Goal: Check status: Check status

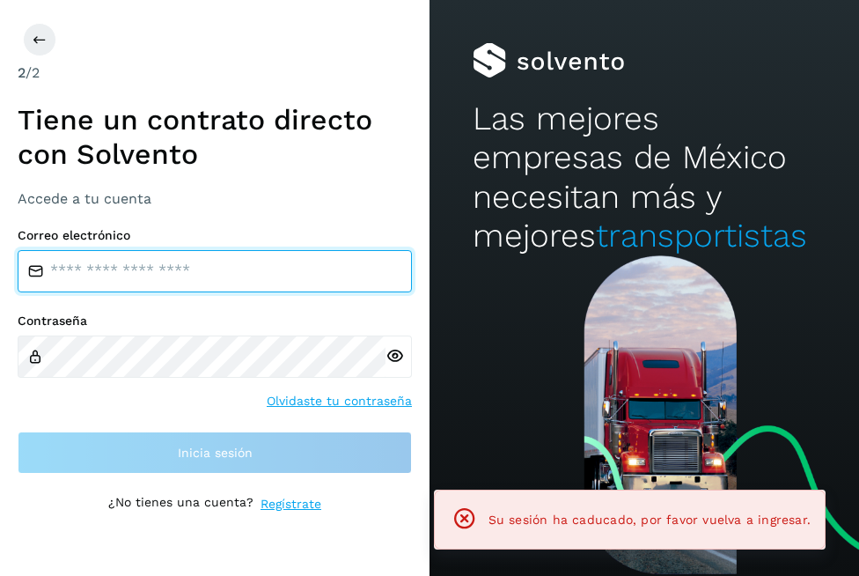
type input "**********"
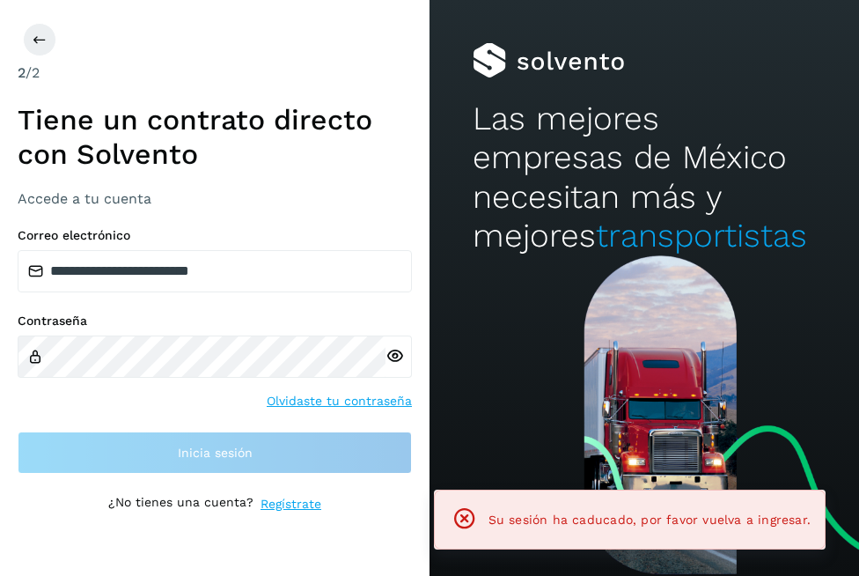
click at [200, 378] on div "Contraseña Olvidaste tu contraseña" at bounding box center [215, 361] width 394 height 97
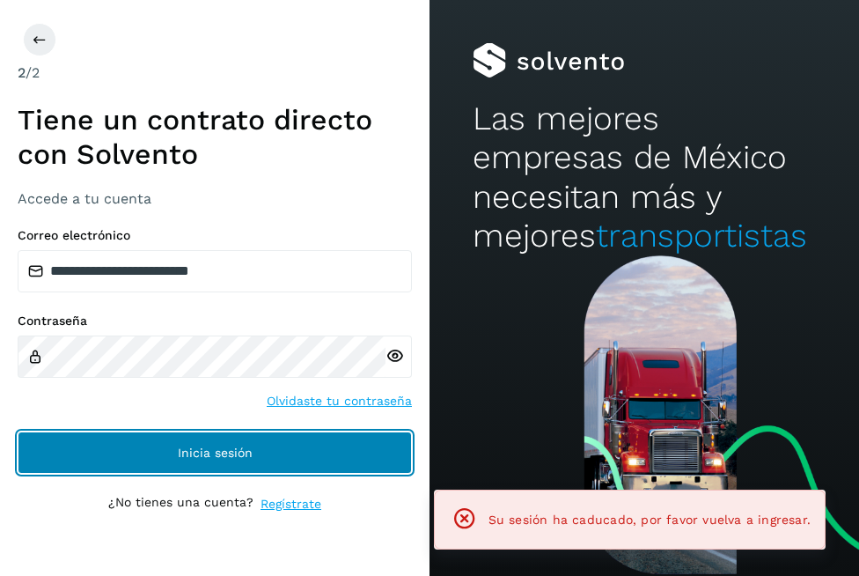
click at [214, 436] on button "Inicia sesión" at bounding box center [215, 452] width 394 height 42
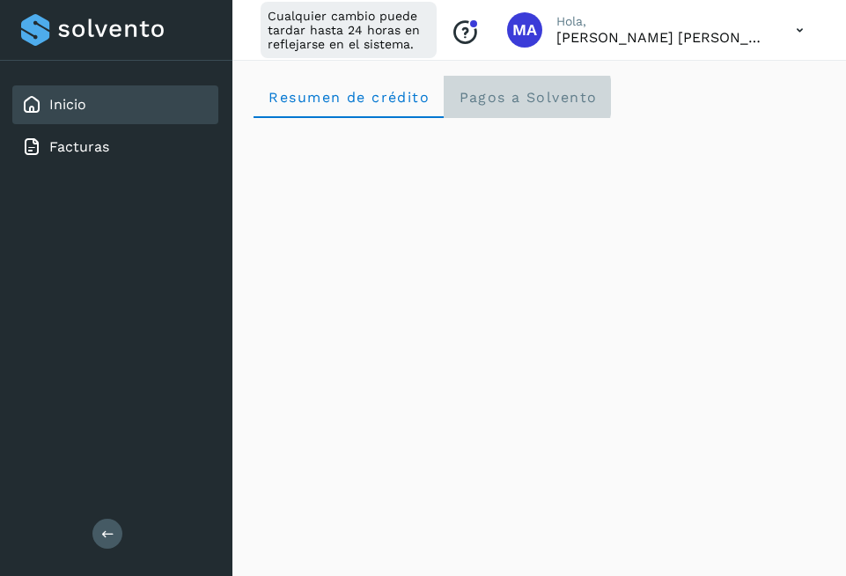
click at [525, 107] on Solvento "Pagos a Solvento" at bounding box center [527, 97] width 167 height 42
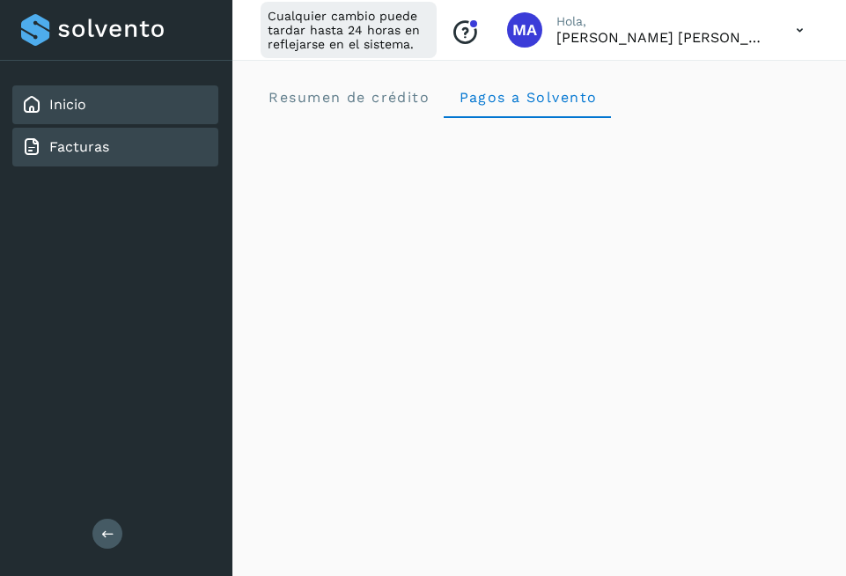
click at [78, 163] on div "Facturas" at bounding box center [115, 147] width 206 height 39
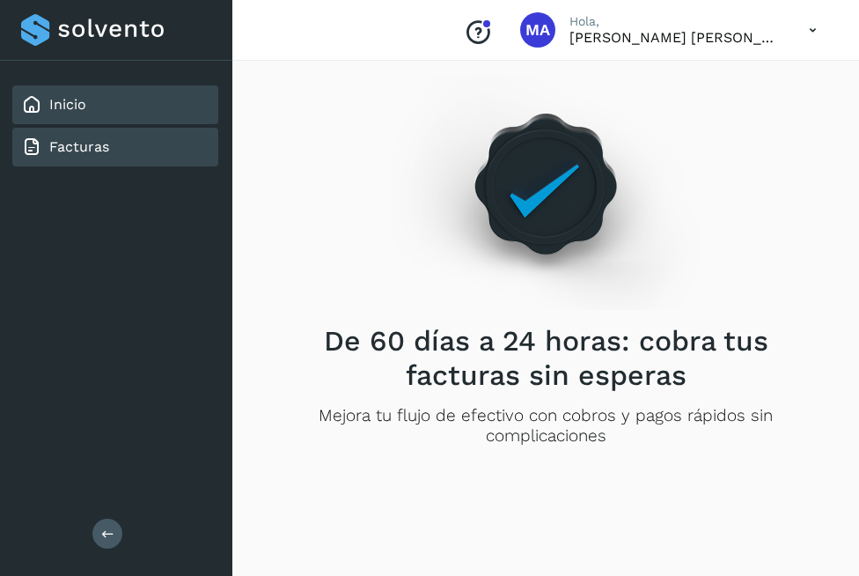
click at [86, 99] on div "Inicio" at bounding box center [115, 104] width 206 height 39
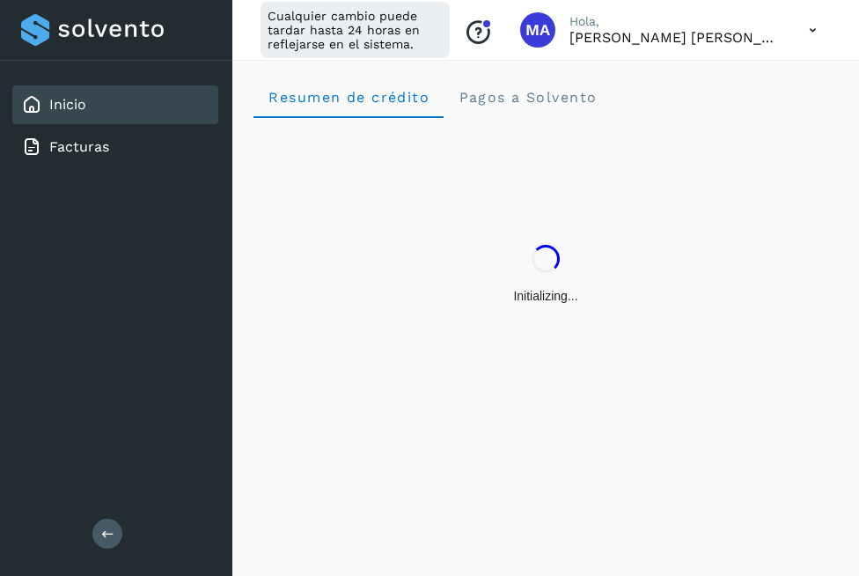
click at [653, 44] on p "[PERSON_NAME] [PERSON_NAME]" at bounding box center [674, 37] width 211 height 17
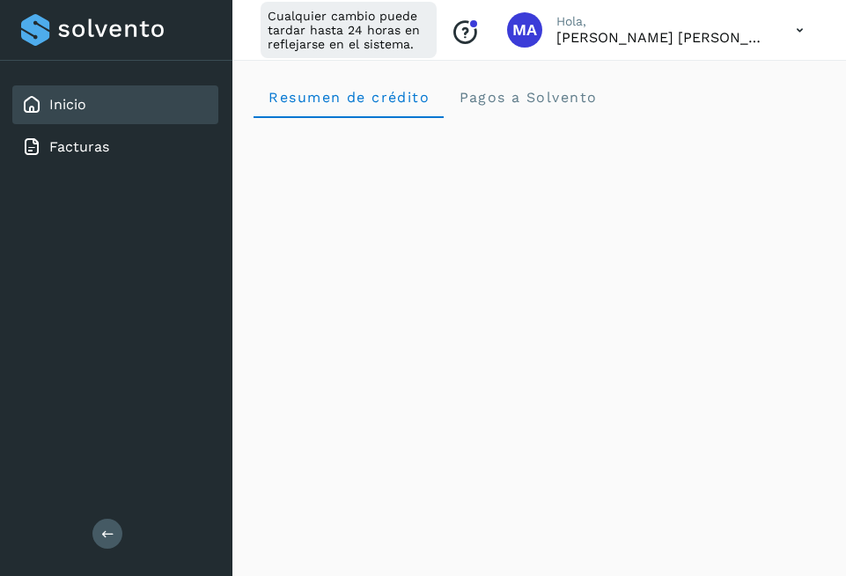
click at [805, 26] on icon at bounding box center [799, 30] width 36 height 36
click at [805, 26] on div at bounding box center [423, 288] width 846 height 576
click at [805, 26] on icon at bounding box center [799, 30] width 36 height 36
click at [698, 81] on div "Documentación" at bounding box center [711, 78] width 209 height 33
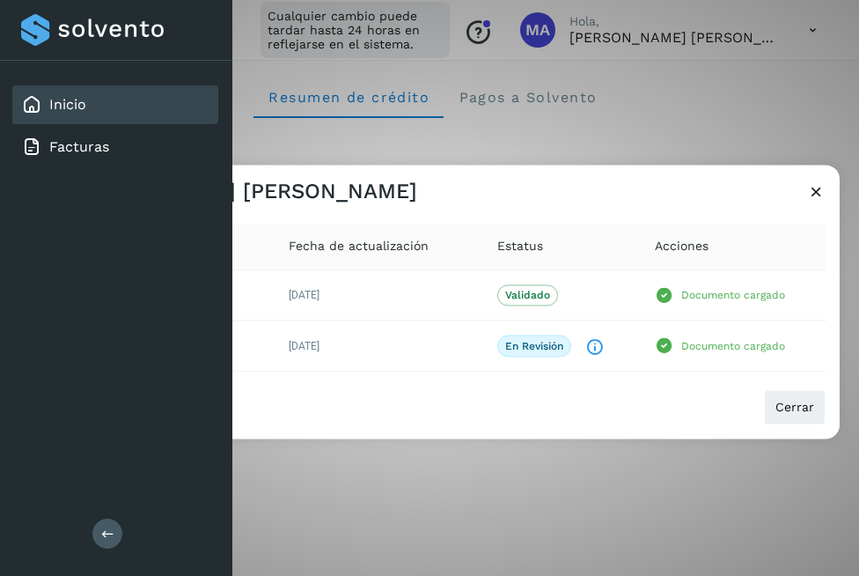
click at [121, 528] on button at bounding box center [107, 533] width 30 height 30
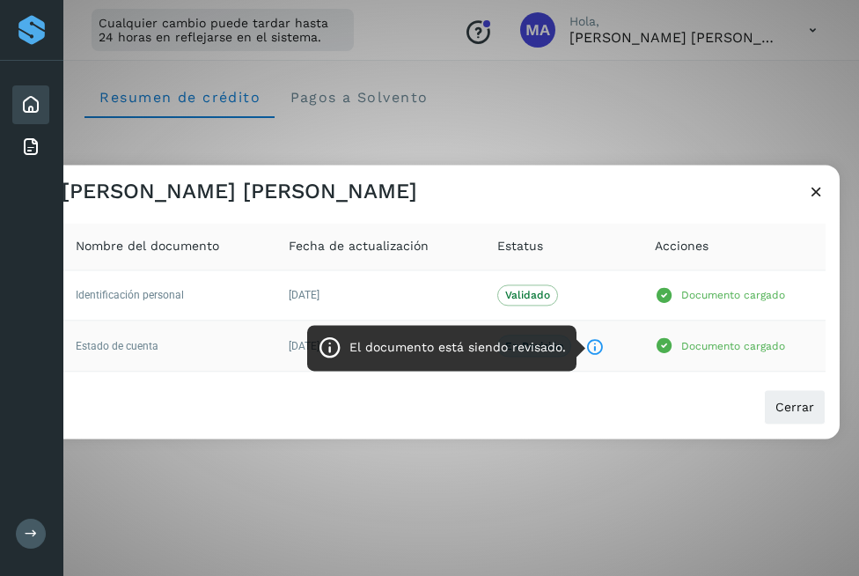
click at [586, 347] on div "En revisión El documento está siendo revisado." at bounding box center [561, 346] width 129 height 22
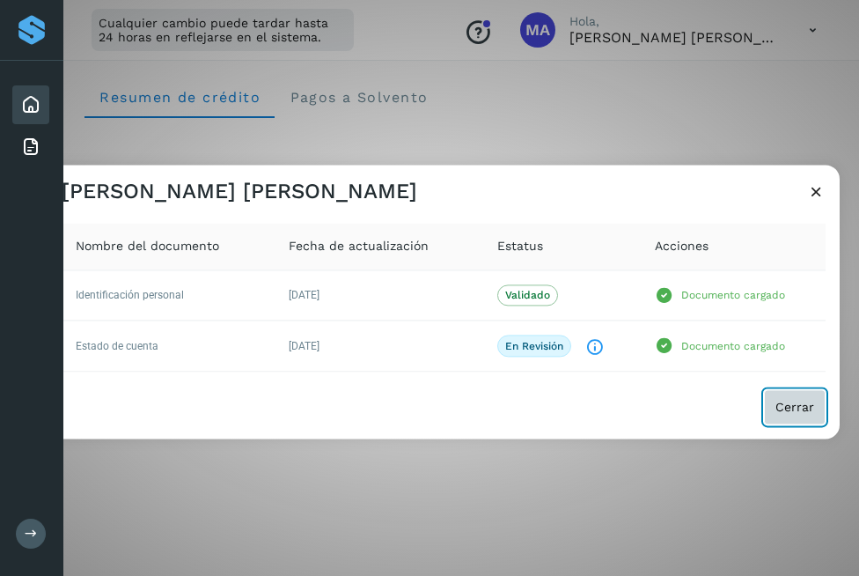
click at [802, 408] on span "Cerrar" at bounding box center [794, 407] width 39 height 12
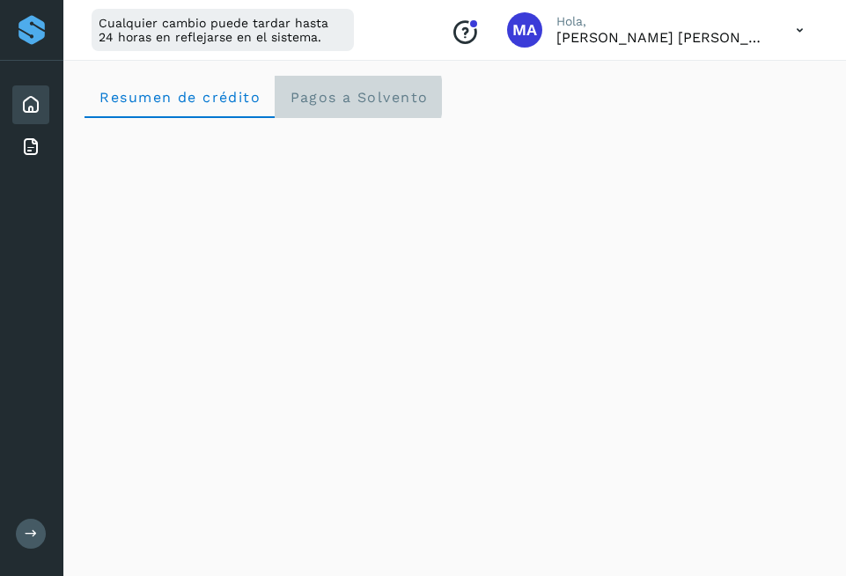
click at [326, 103] on span "Pagos a Solvento" at bounding box center [358, 97] width 139 height 17
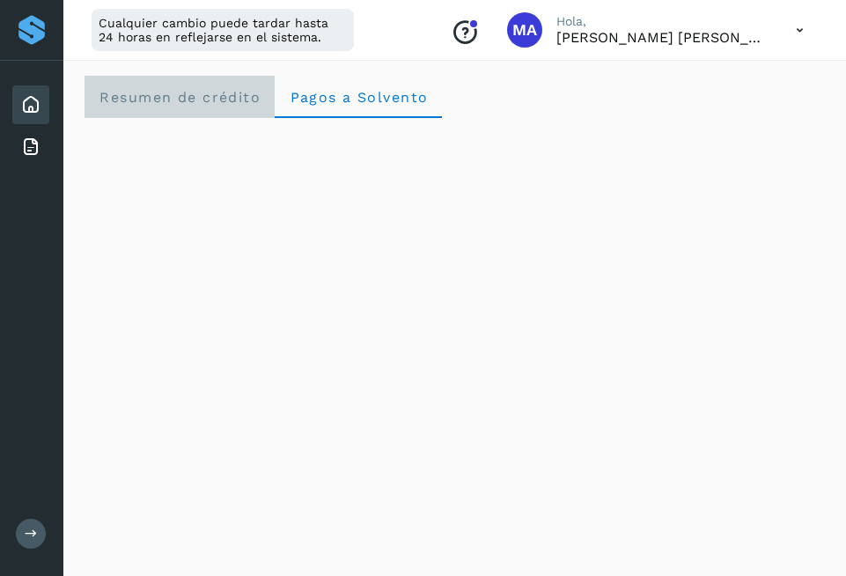
click at [215, 93] on span "Resumen de crédito" at bounding box center [180, 97] width 162 height 17
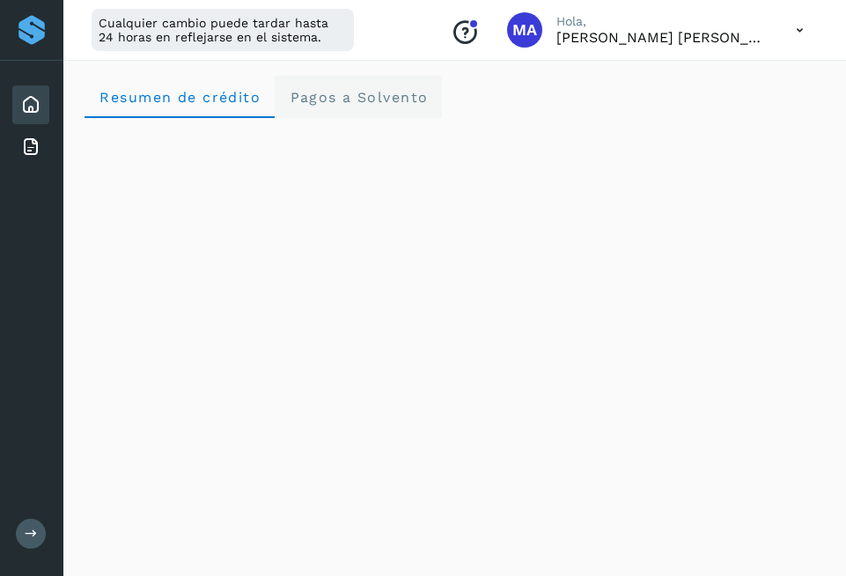
click at [393, 85] on Solvento "Pagos a Solvento" at bounding box center [358, 97] width 167 height 42
